Goal: Information Seeking & Learning: Learn about a topic

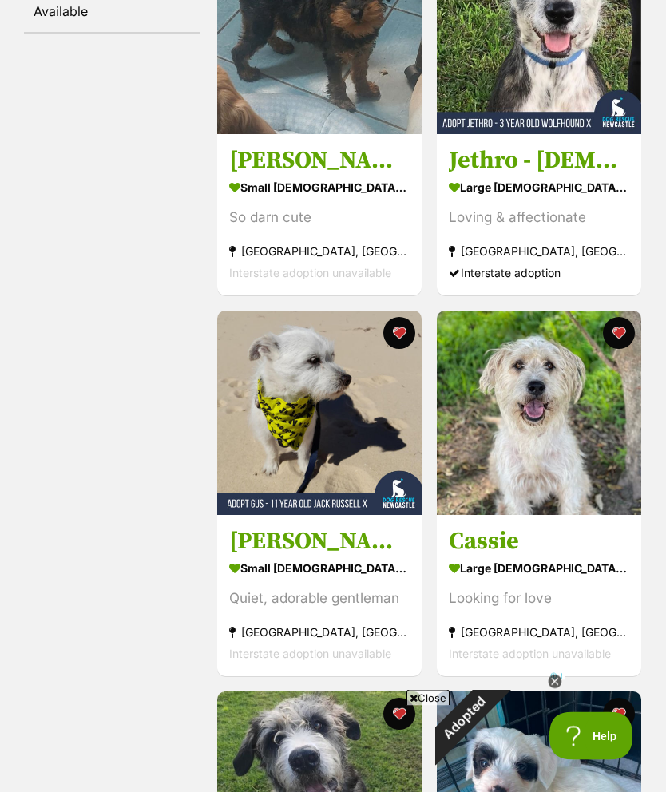
scroll to position [429, 0]
click at [577, 510] on img at bounding box center [539, 412] width 204 height 204
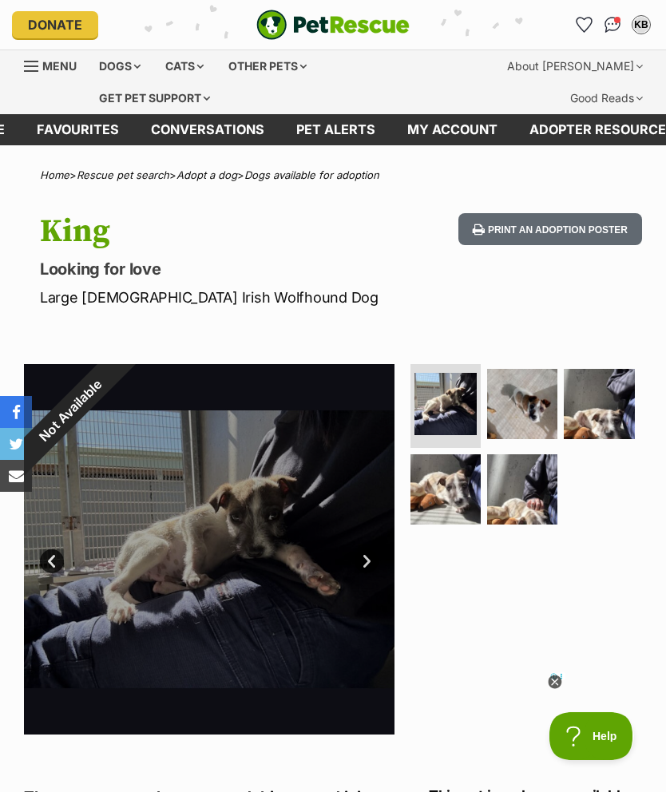
click at [96, 134] on link "Favourites" at bounding box center [78, 129] width 114 height 31
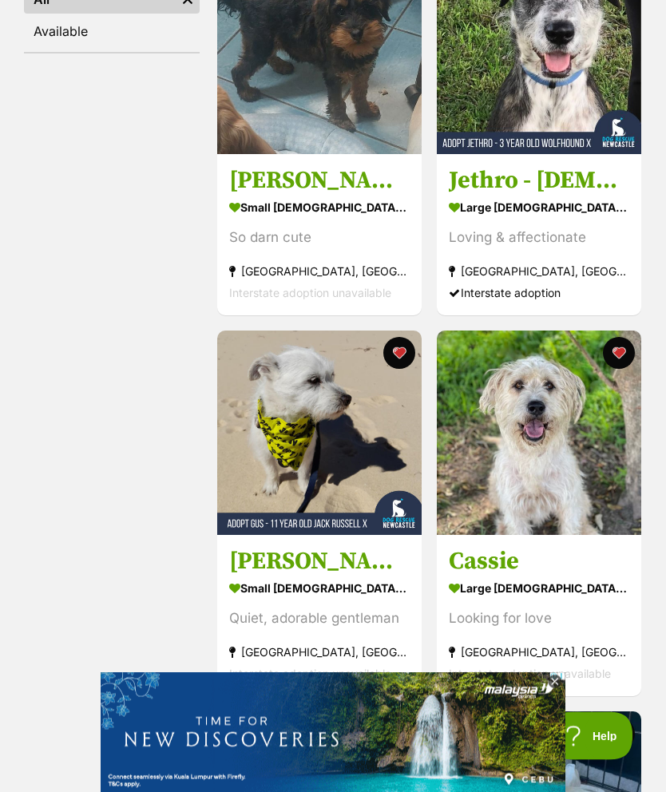
scroll to position [409, 0]
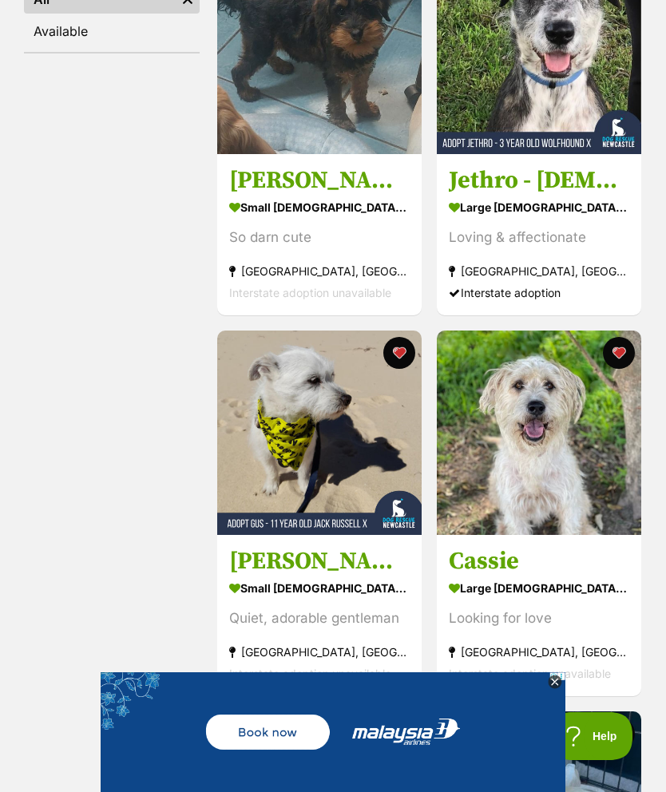
click at [552, 689] on icon at bounding box center [555, 682] width 14 height 14
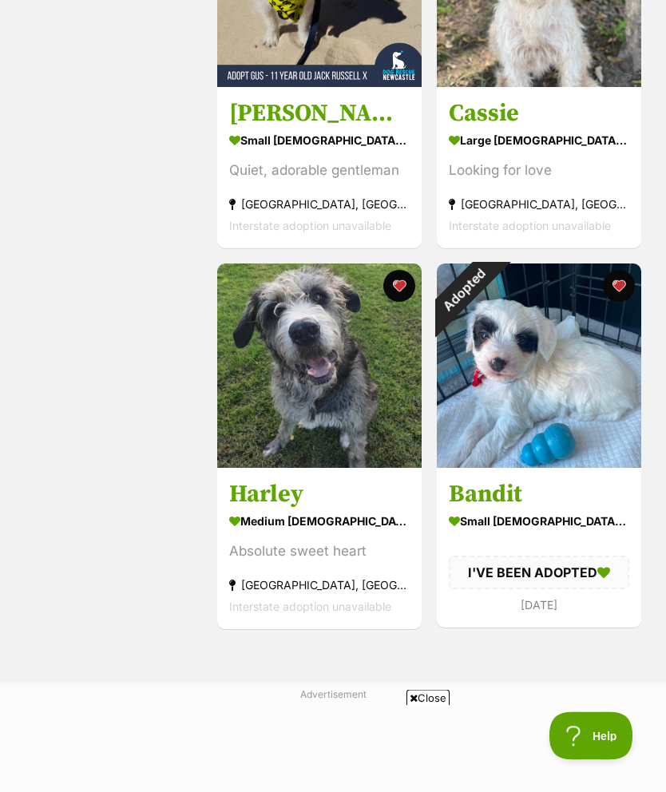
scroll to position [856, 0]
click at [330, 405] on img at bounding box center [319, 365] width 204 height 204
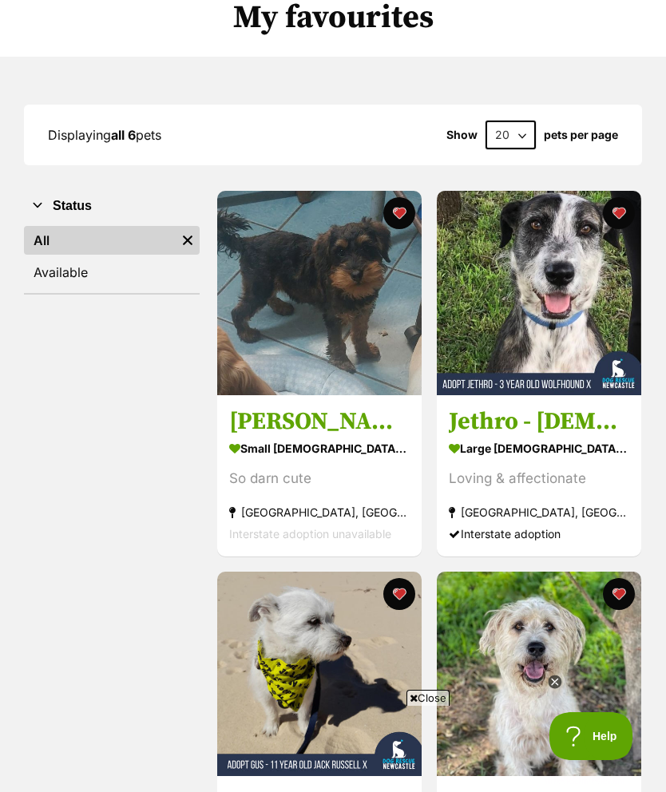
scroll to position [158, 0]
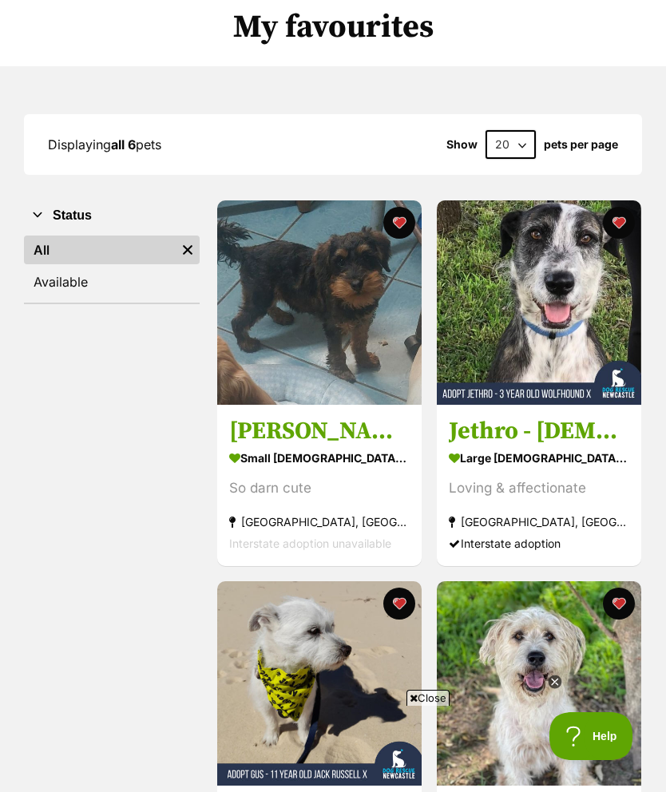
click at [352, 385] on img at bounding box center [319, 302] width 204 height 204
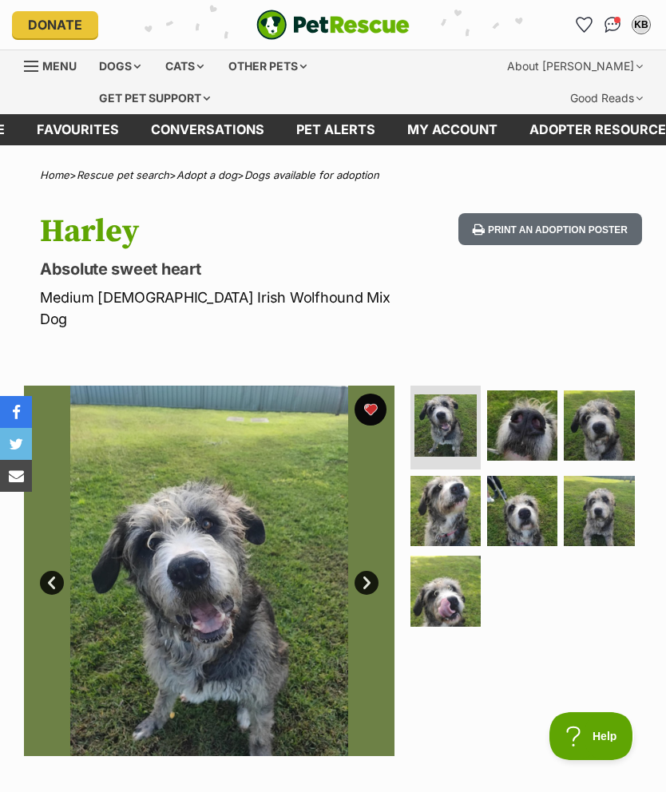
click at [366, 571] on link "Next" at bounding box center [366, 583] width 24 height 24
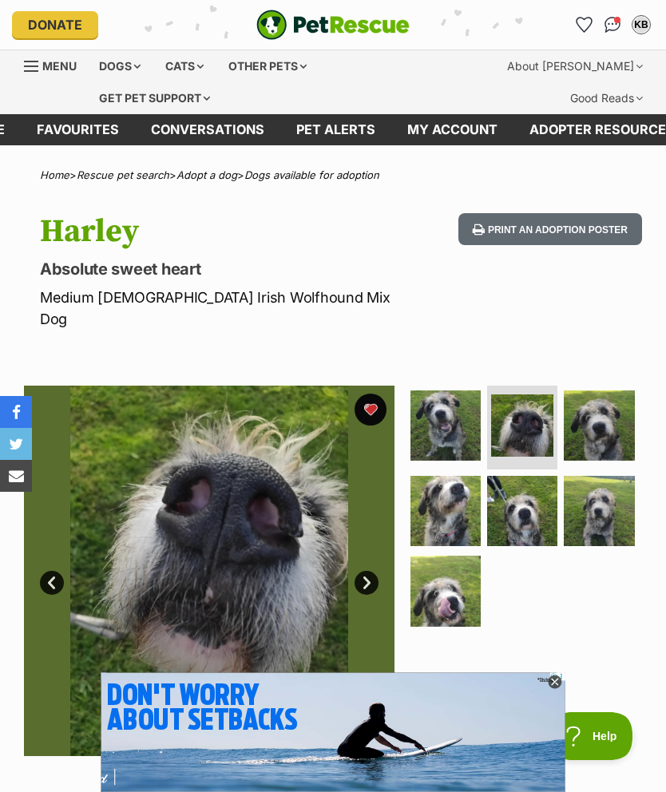
click at [363, 571] on link "Next" at bounding box center [366, 583] width 24 height 24
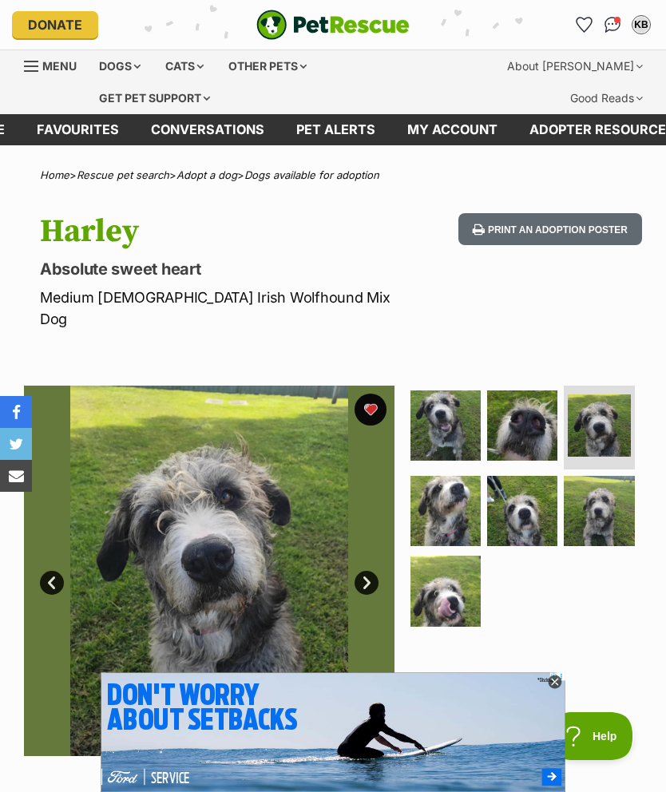
click at [371, 571] on link "Next" at bounding box center [366, 583] width 24 height 24
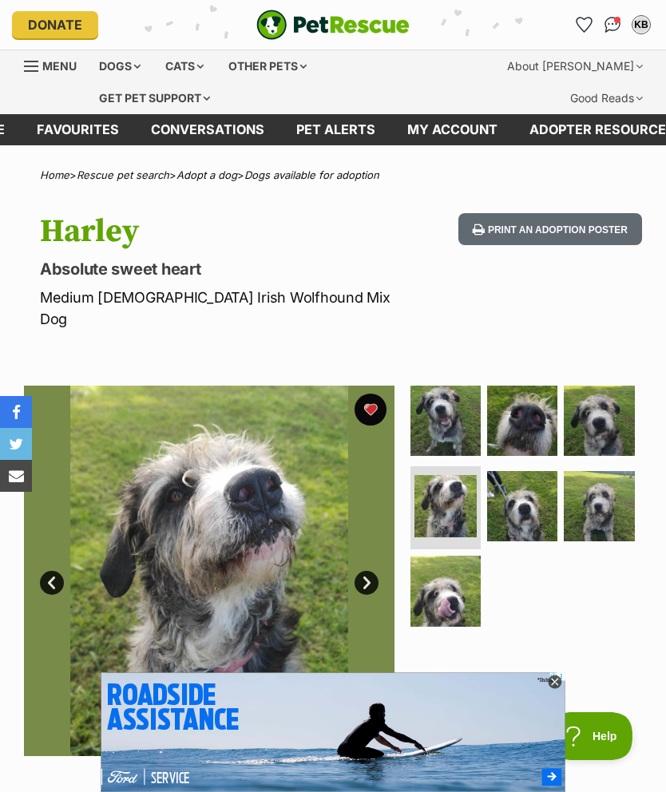
click at [365, 571] on link "Next" at bounding box center [366, 583] width 24 height 24
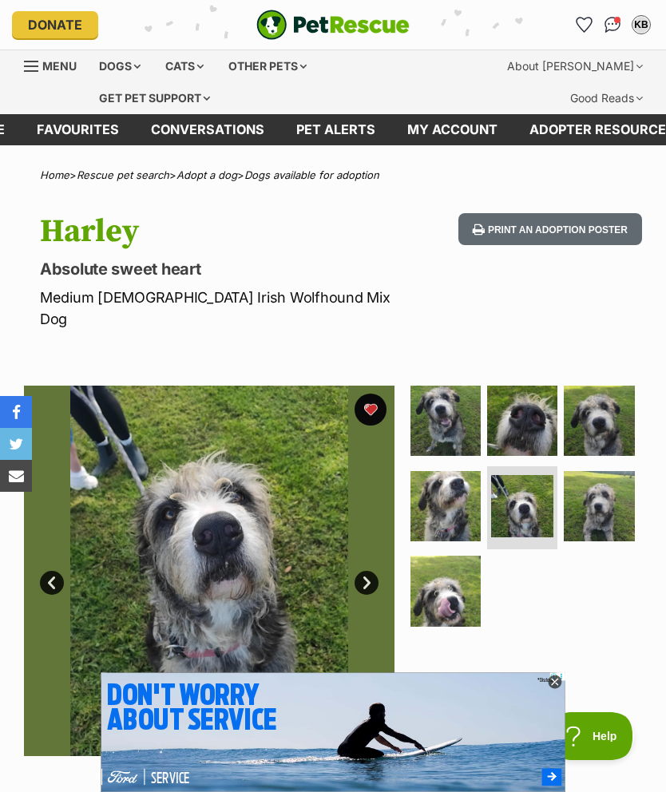
click at [365, 571] on link "Next" at bounding box center [366, 583] width 24 height 24
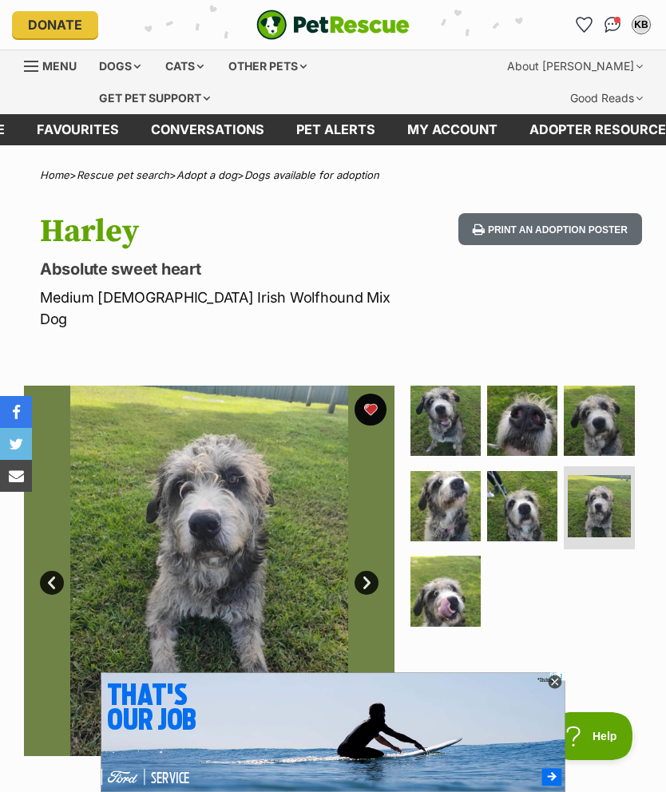
click at [361, 571] on link "Next" at bounding box center [366, 583] width 24 height 24
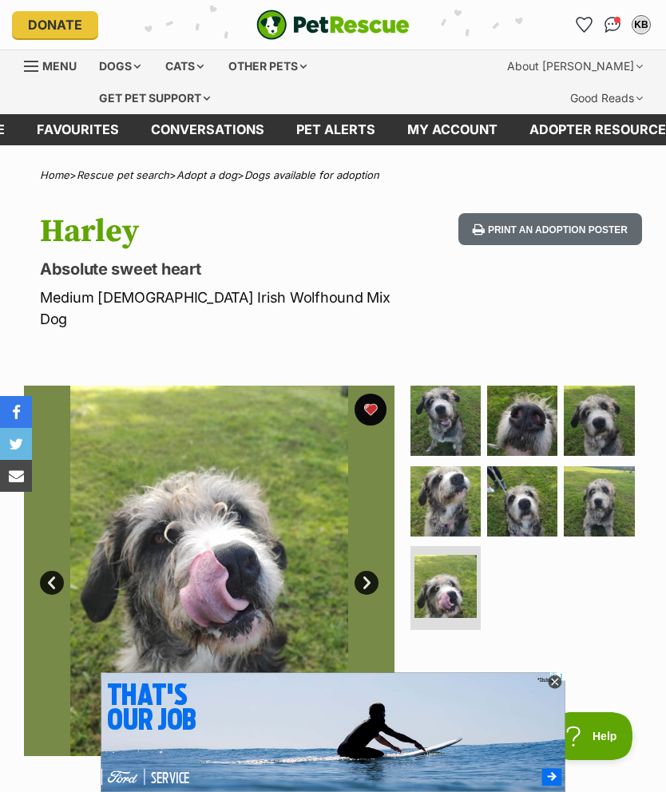
click at [355, 571] on link "Next" at bounding box center [366, 583] width 24 height 24
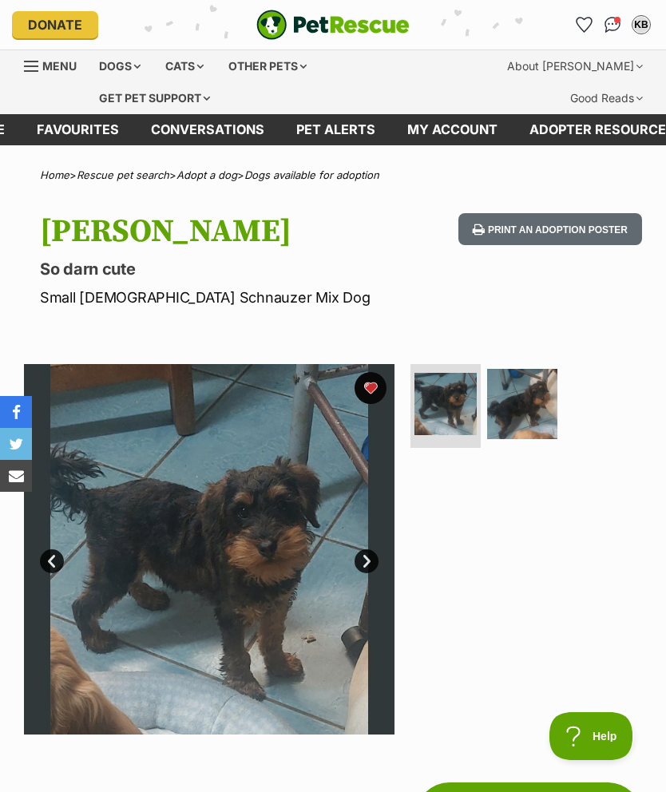
click at [372, 561] on link "Next" at bounding box center [366, 561] width 24 height 24
